Goal: Information Seeking & Learning: Understand process/instructions

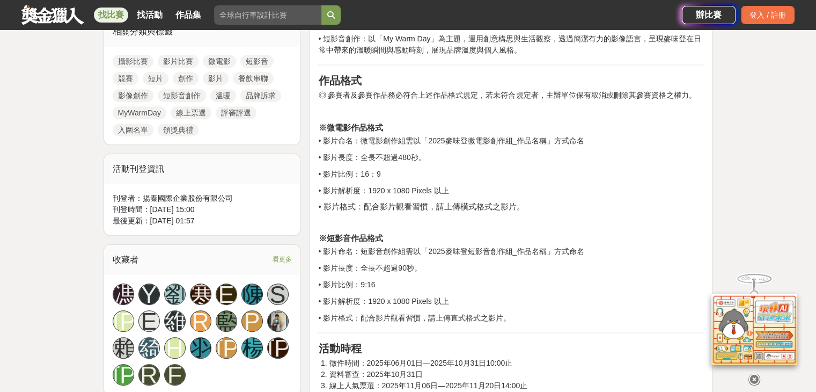
scroll to position [537, 0]
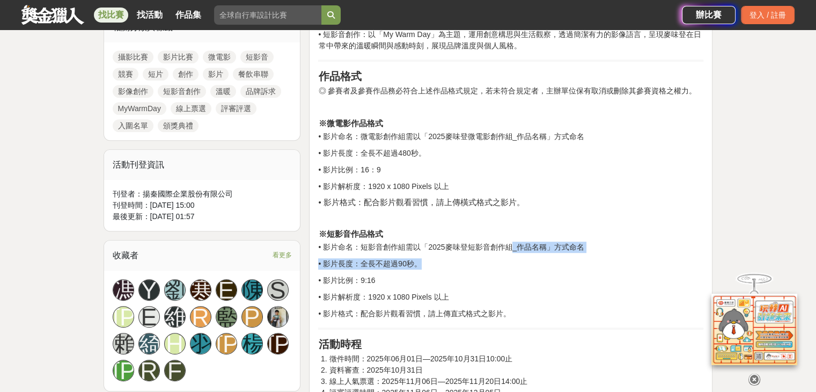
drag, startPoint x: 513, startPoint y: 246, endPoint x: 513, endPoint y: 255, distance: 8.6
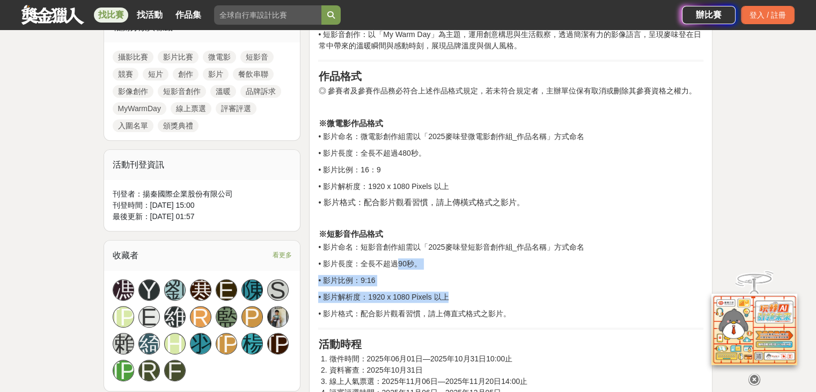
drag, startPoint x: 395, startPoint y: 265, endPoint x: 476, endPoint y: 296, distance: 86.8
click at [476, 296] on p "• 影片解析度：1920 x 1080 Pixels 以上" at bounding box center [510, 296] width 385 height 11
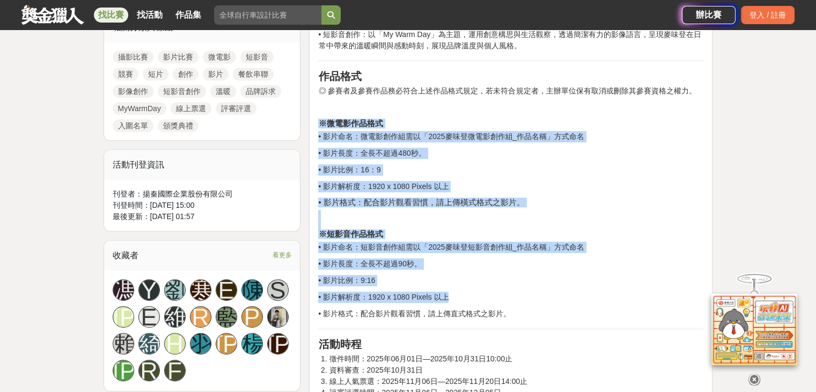
drag, startPoint x: 476, startPoint y: 296, endPoint x: 313, endPoint y: 124, distance: 236.8
click at [320, 123] on strong "※微電影作品格式" at bounding box center [350, 123] width 64 height 9
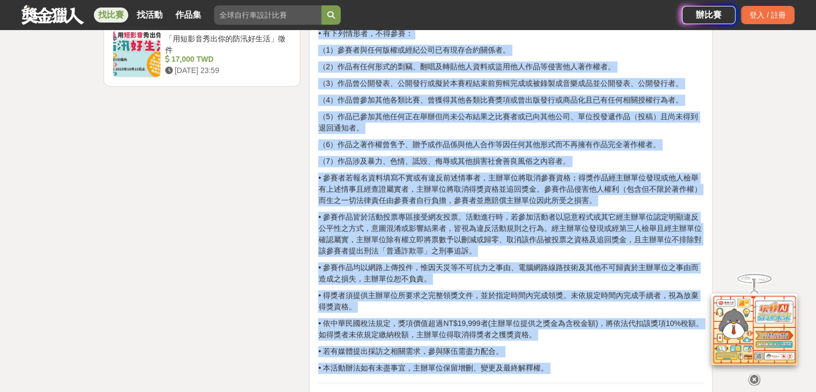
drag, startPoint x: 318, startPoint y: 123, endPoint x: 559, endPoint y: 383, distance: 354.6
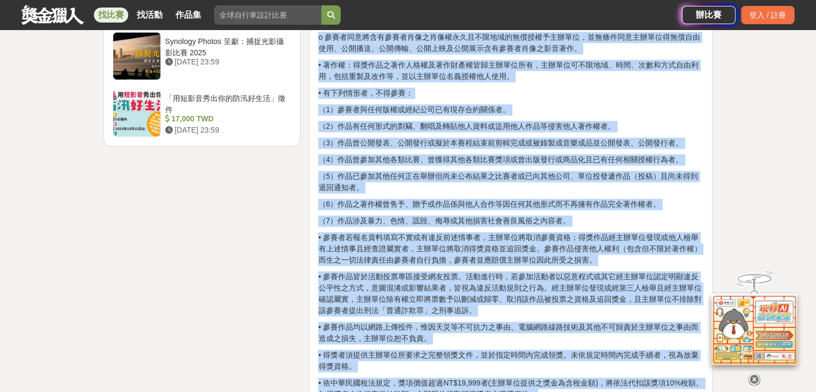
scroll to position [1252, 0]
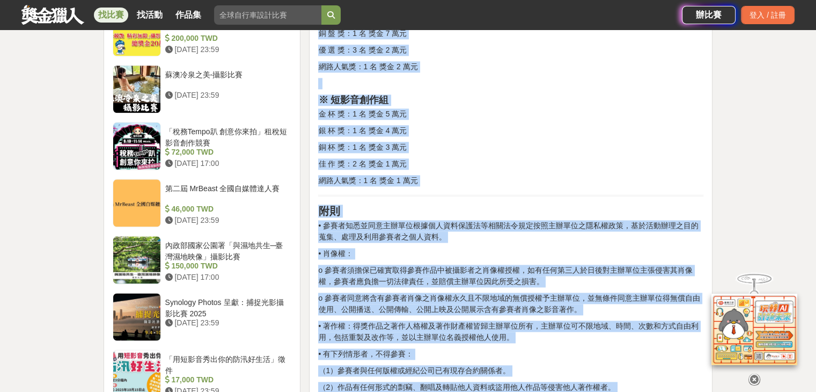
click at [527, 339] on p "• 著作權：得獎作品之著作人格權及著作財產權皆歸主辦單位所有，主辦單位可不限地域、時間、次數和方式自由利用，包括重製及改作等，並以主辦單位名義授權他人使用。" at bounding box center [510, 331] width 385 height 23
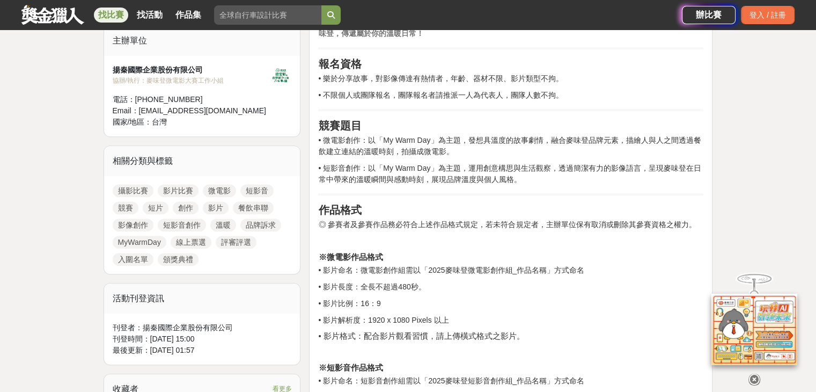
scroll to position [393, 0]
